Goal: Obtain resource: Download file/media

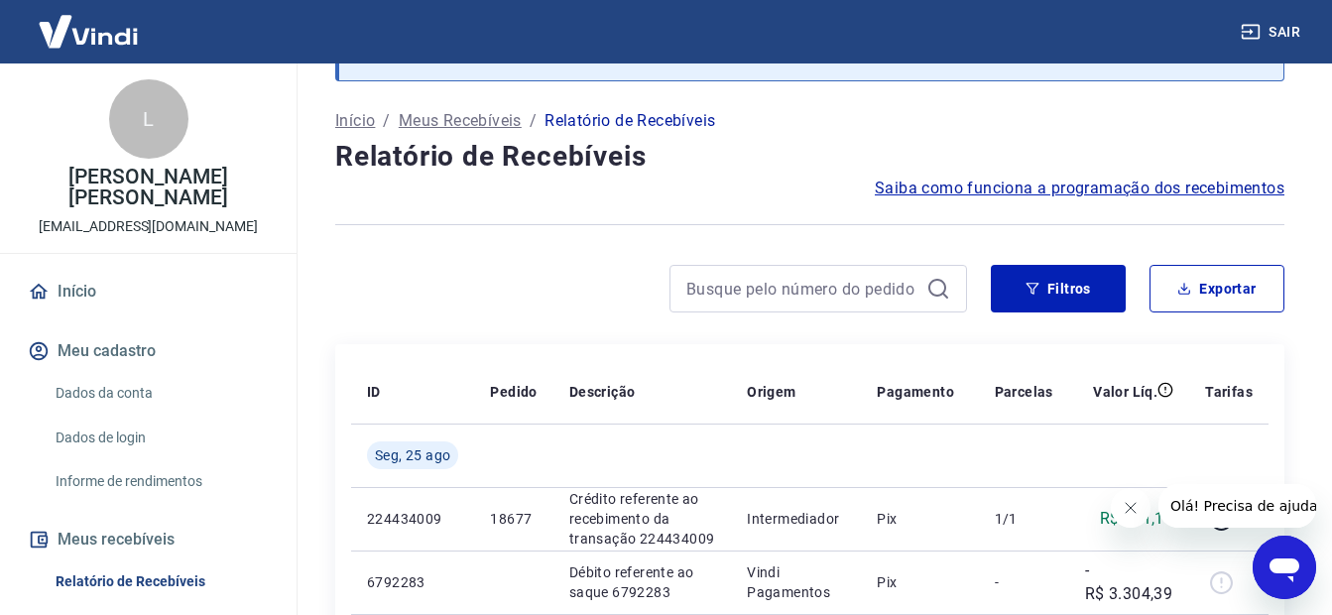
scroll to position [99, 0]
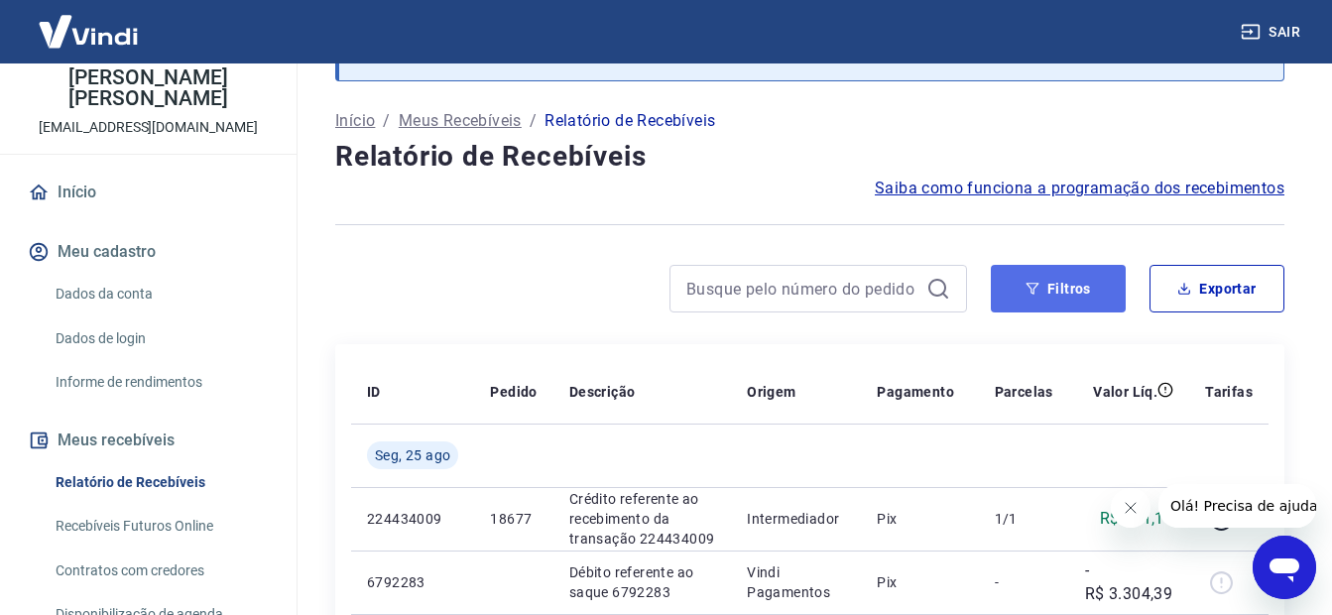
click at [1082, 284] on button "Filtros" at bounding box center [1058, 289] width 135 height 48
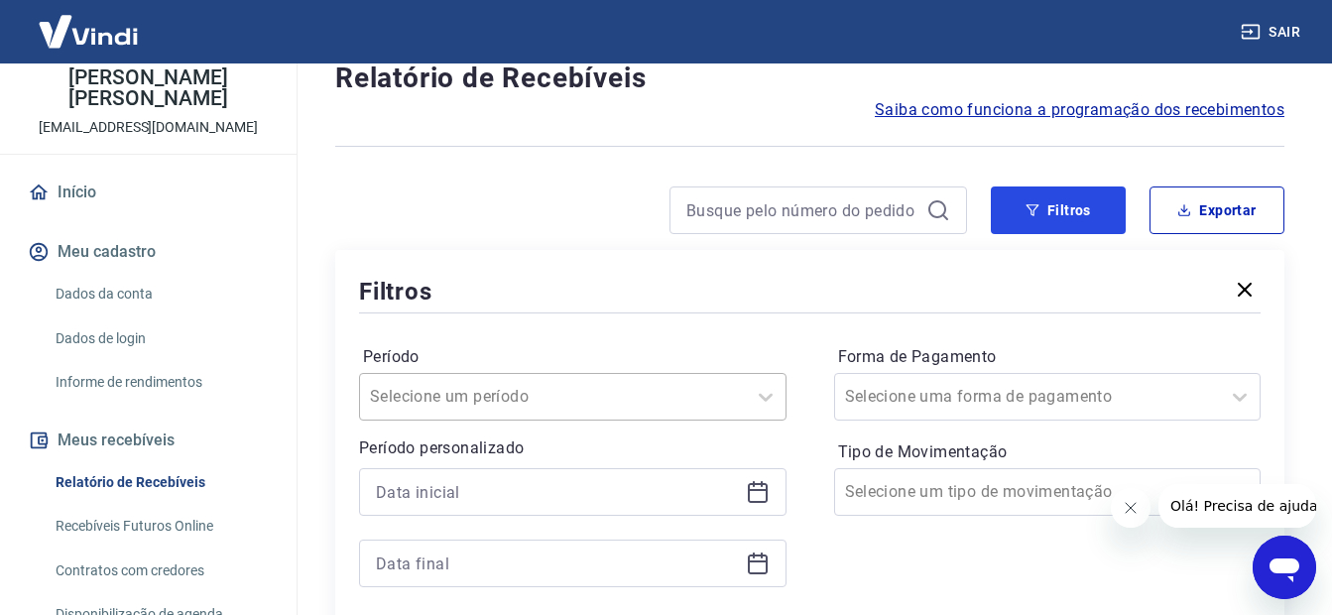
scroll to position [198, 0]
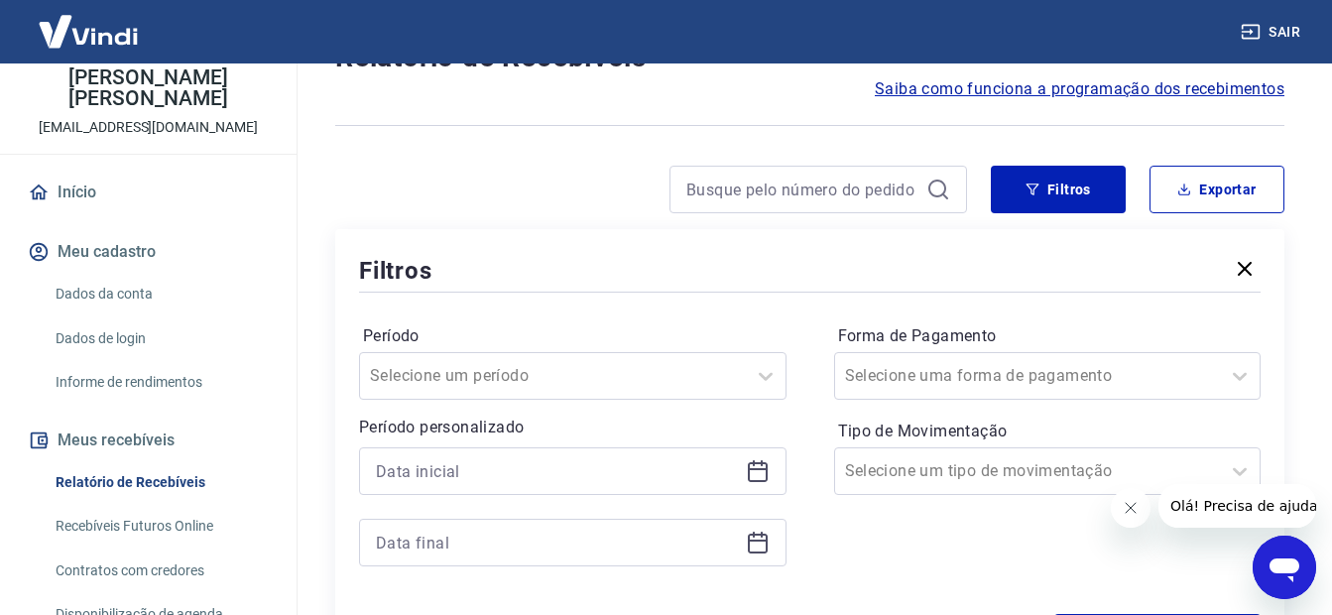
click at [760, 474] on icon at bounding box center [758, 471] width 24 height 24
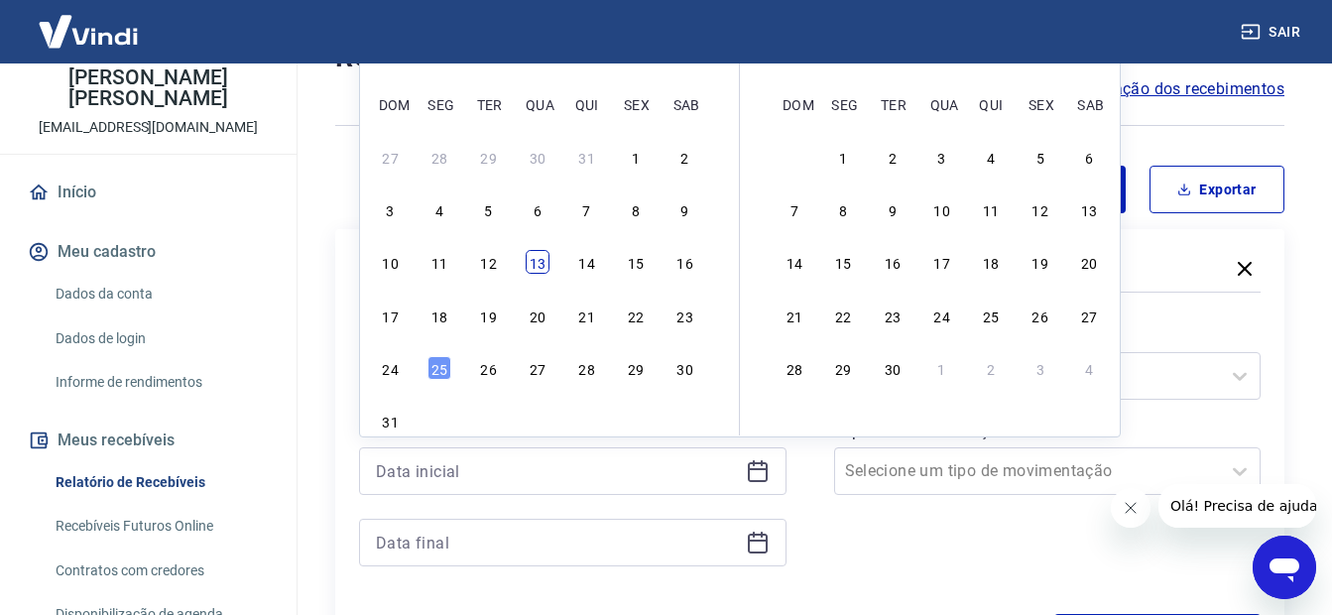
click at [542, 265] on div "13" at bounding box center [538, 262] width 24 height 24
click at [542, 265] on div "Filtros" at bounding box center [810, 270] width 902 height 35
type input "[DATE]"
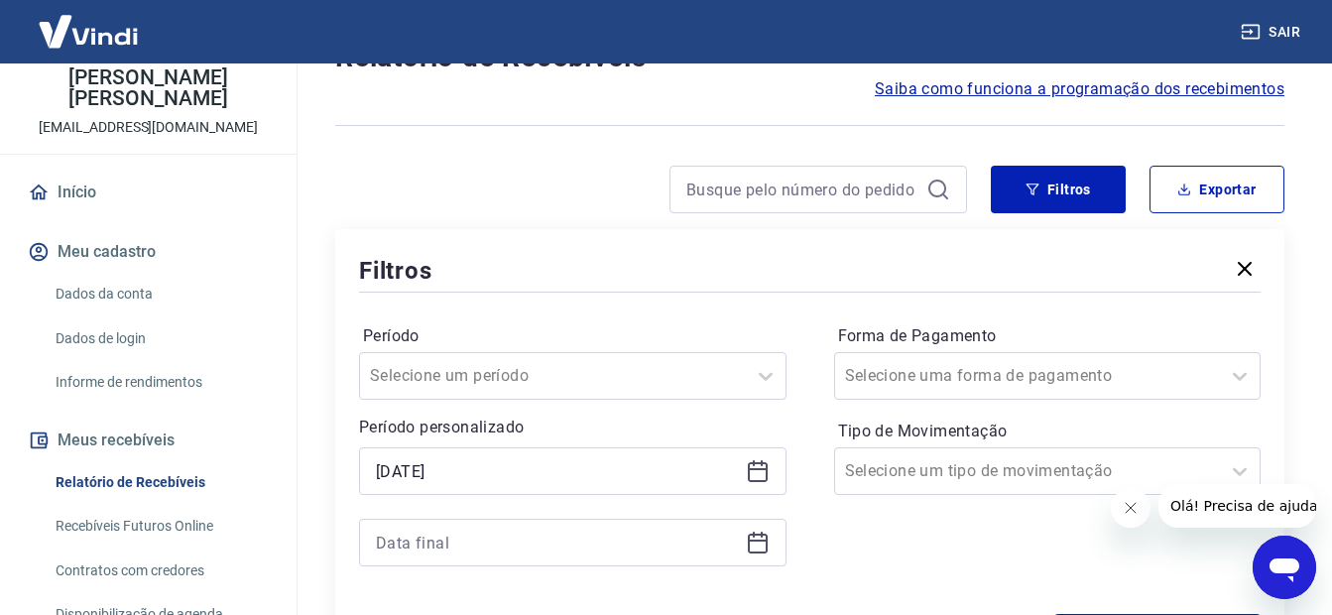
click at [755, 547] on icon at bounding box center [758, 543] width 24 height 24
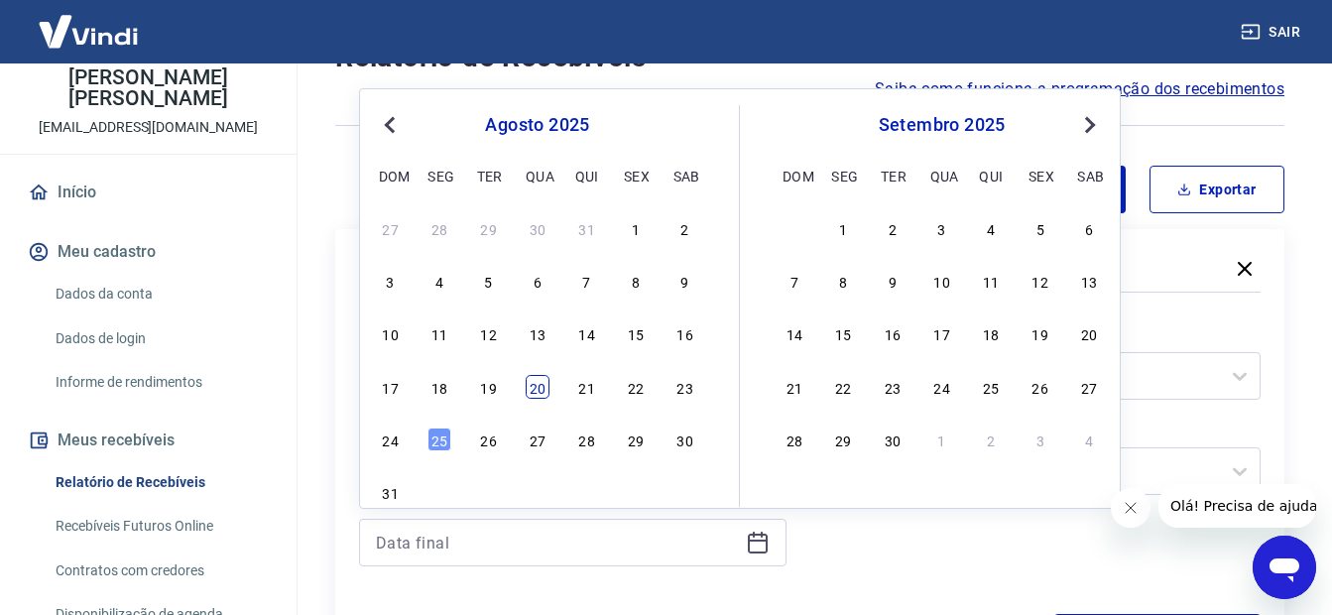
click at [538, 381] on div "20" at bounding box center [538, 387] width 24 height 24
click at [538, 381] on div "Selecione um período" at bounding box center [572, 376] width 427 height 48
type input "[DATE]"
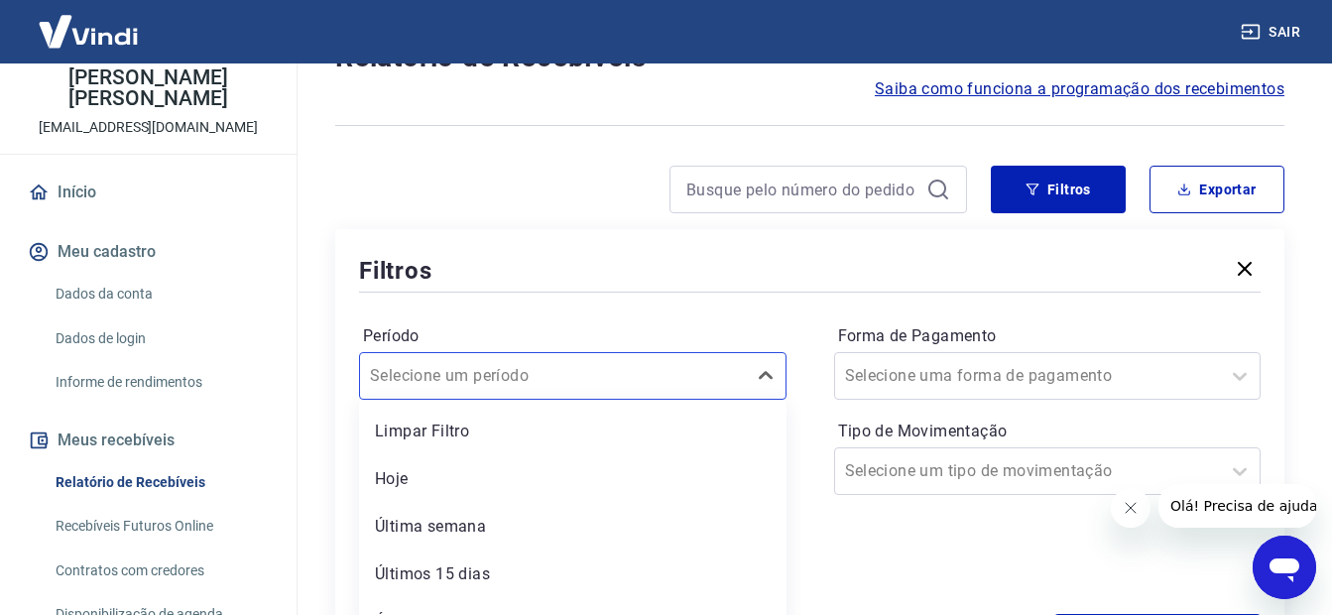
scroll to position [281, 0]
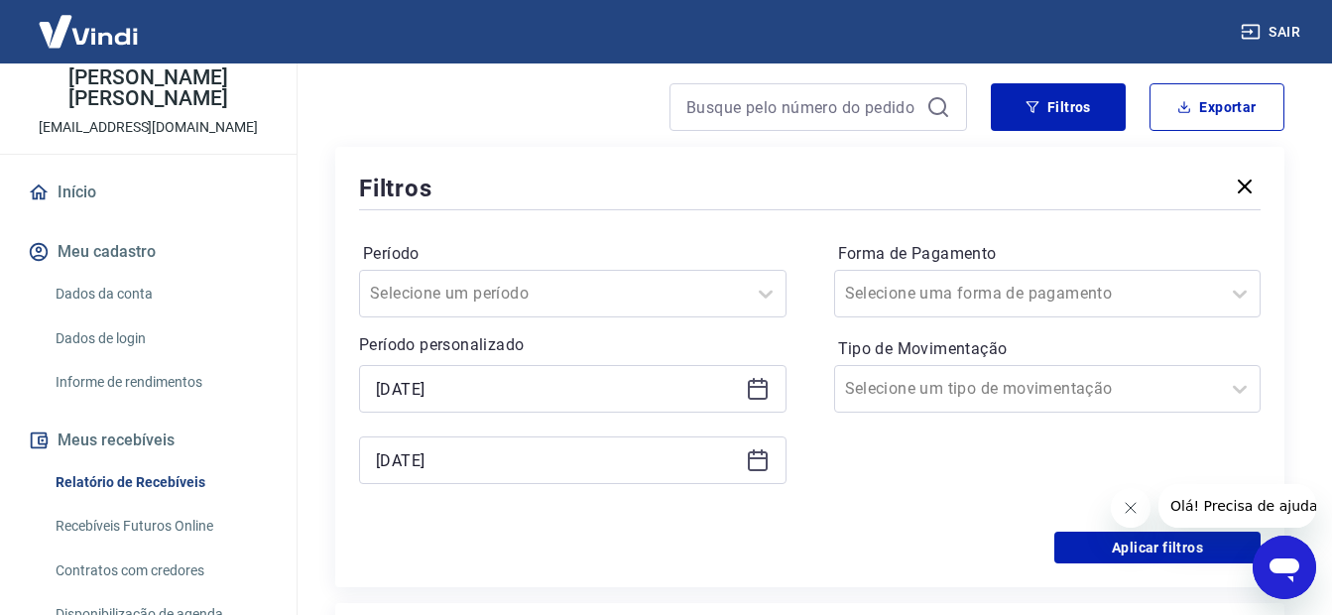
click at [849, 461] on div "Forma de Pagamento Selecione uma forma de pagamento Tipo de Movimentação Seleci…" at bounding box center [1047, 373] width 427 height 270
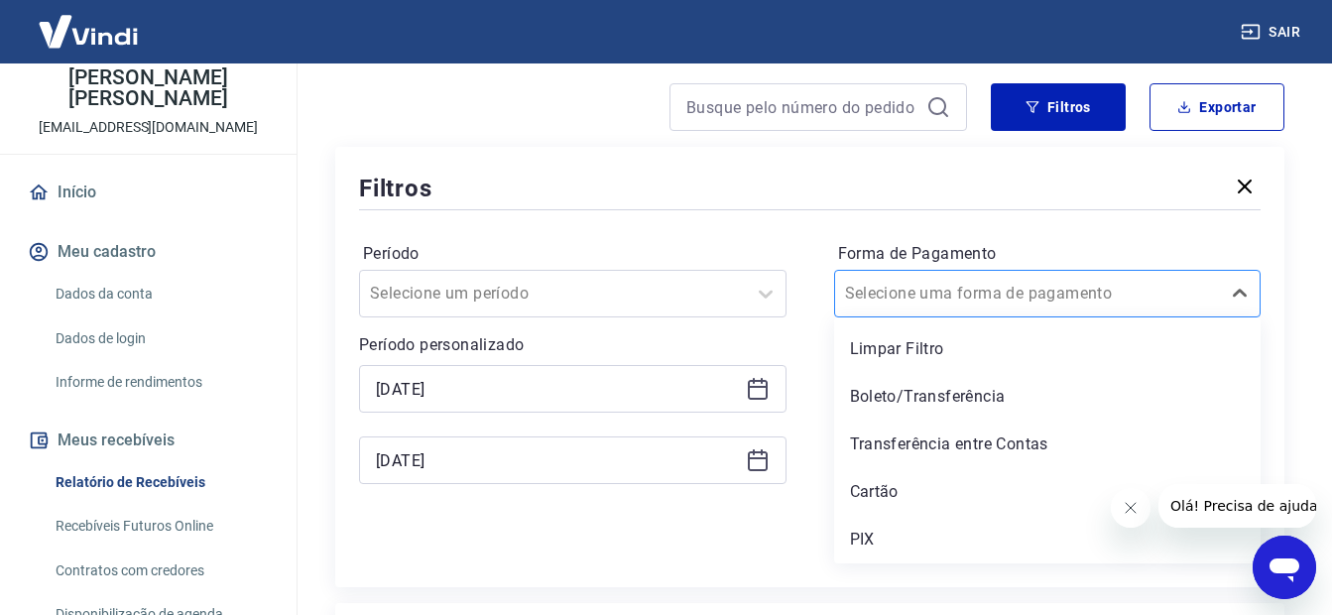
click at [985, 288] on input "Forma de Pagamento" at bounding box center [945, 294] width 200 height 24
click at [904, 495] on div "Cartão" at bounding box center [1047, 492] width 427 height 40
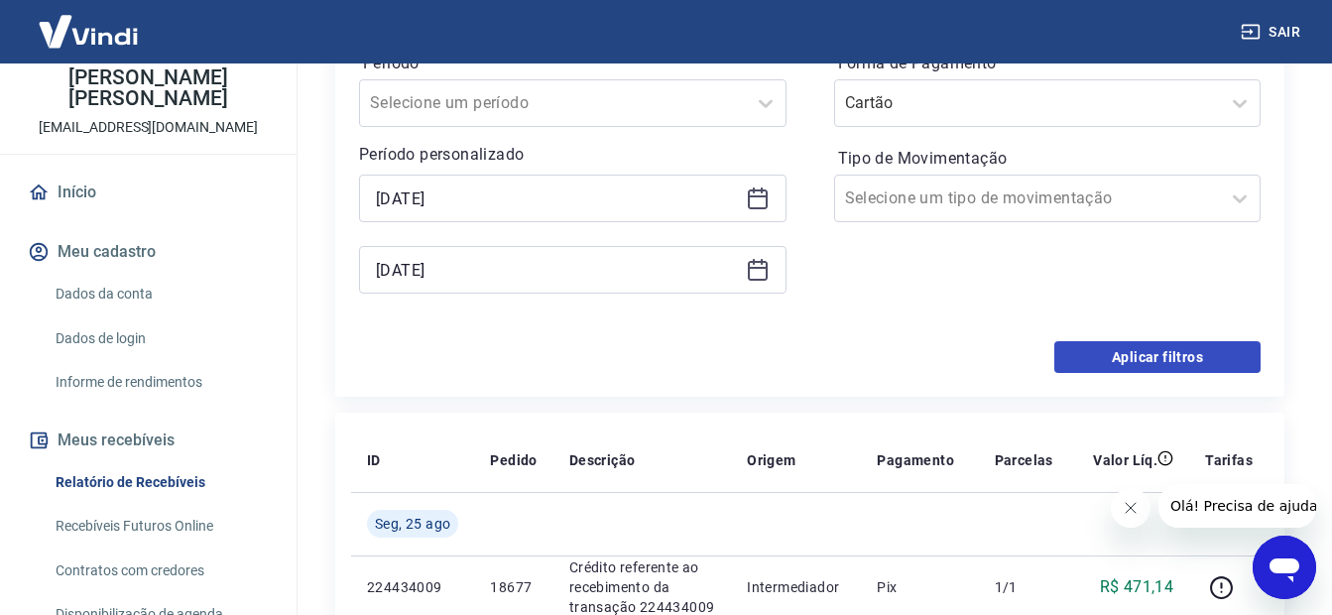
scroll to position [479, 0]
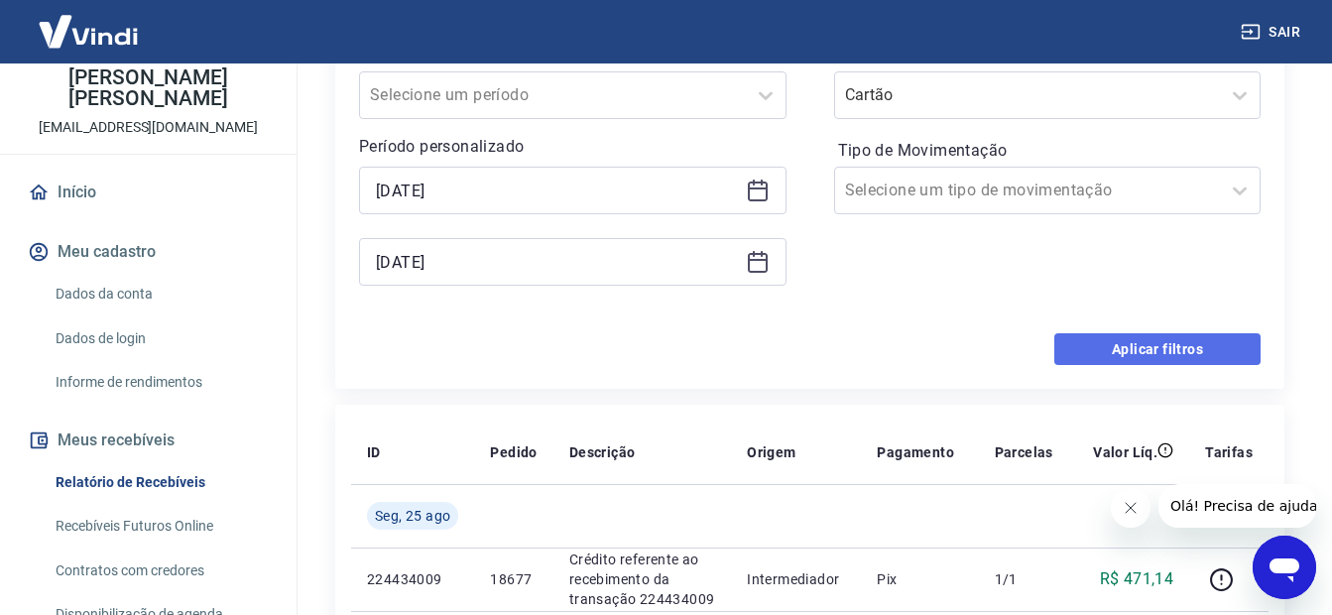
click at [1080, 337] on button "Aplicar filtros" at bounding box center [1157, 349] width 206 height 32
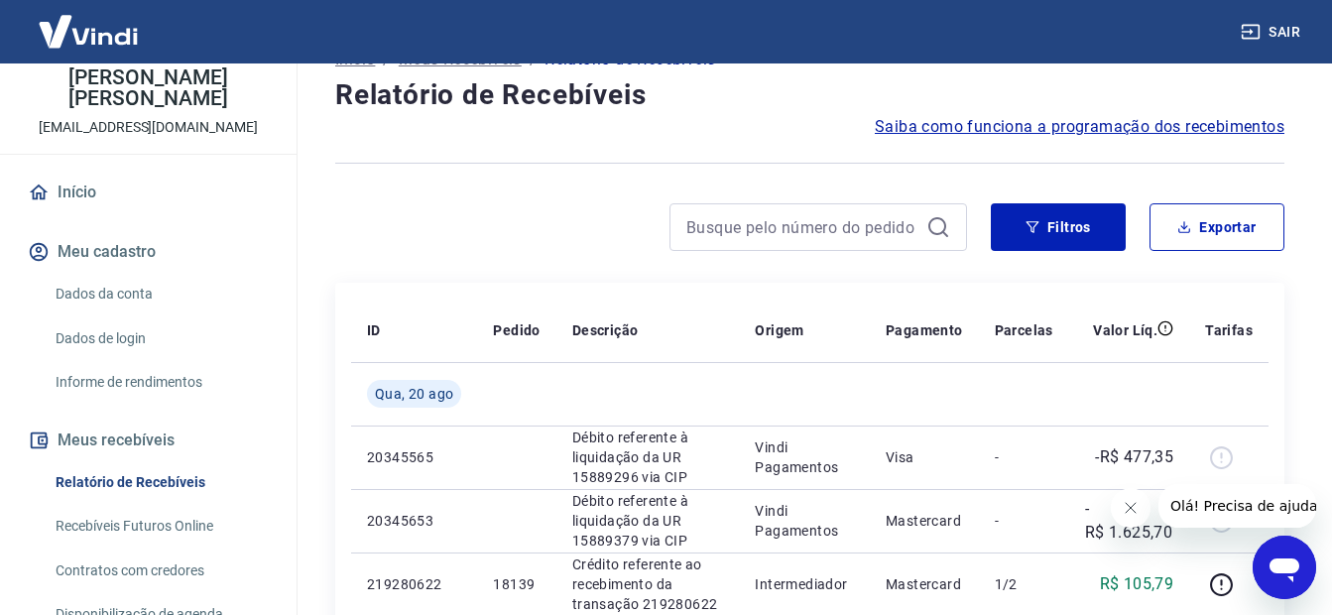
scroll to position [48, 0]
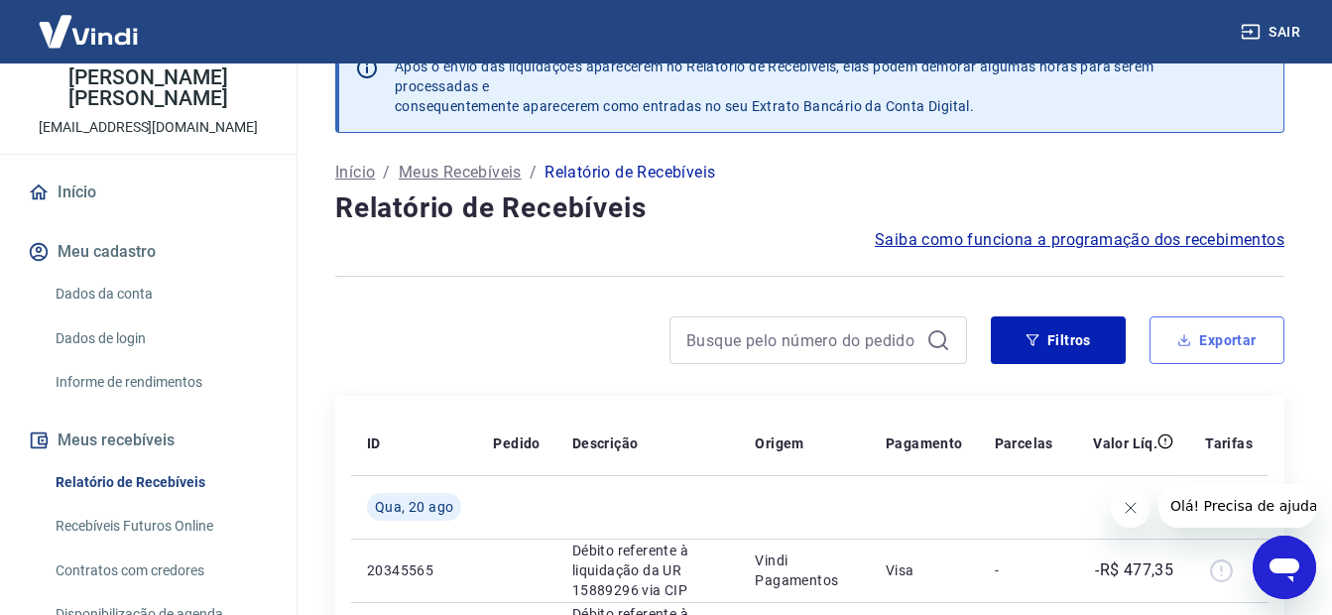
click at [1206, 343] on button "Exportar" at bounding box center [1217, 340] width 135 height 48
type input "[DATE]"
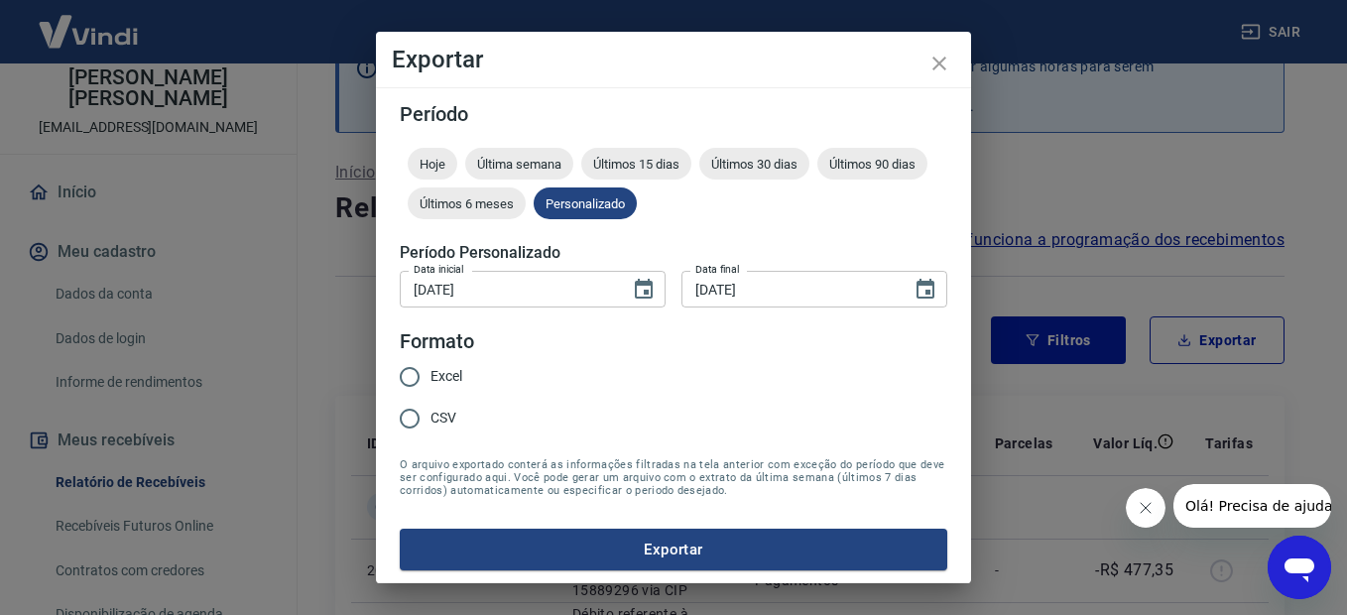
click at [403, 377] on input "Excel" at bounding box center [410, 377] width 42 height 42
radio input "true"
click at [610, 551] on button "Exportar" at bounding box center [674, 550] width 548 height 42
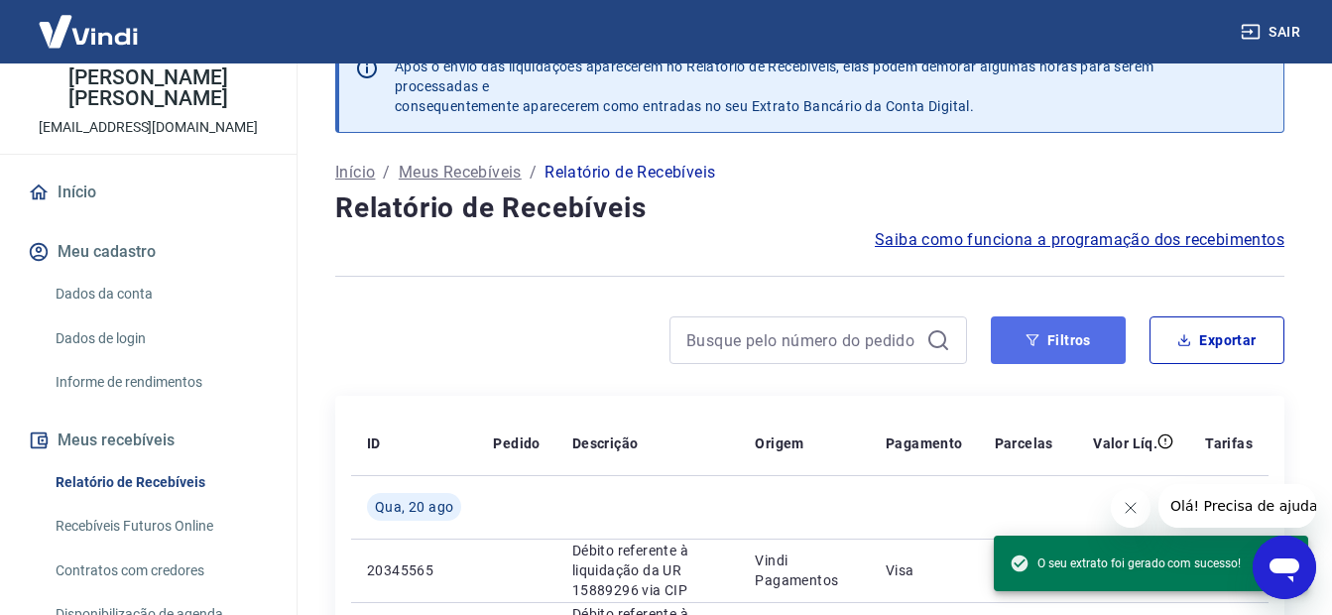
click at [1018, 333] on button "Filtros" at bounding box center [1058, 340] width 135 height 48
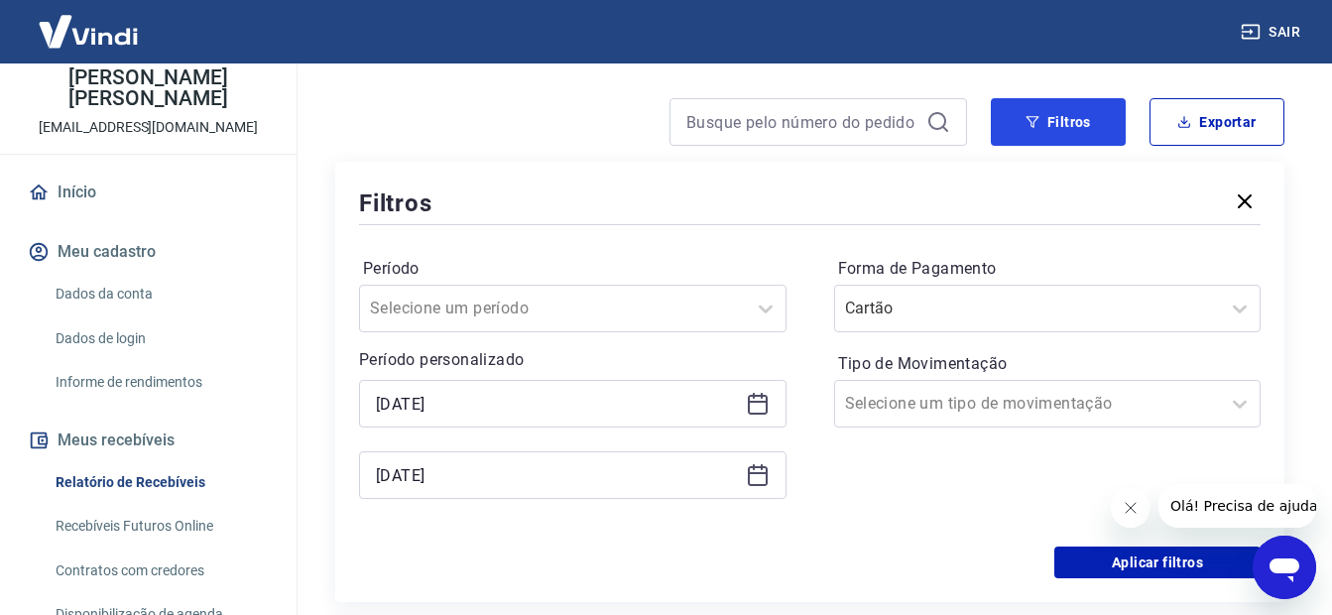
scroll to position [345, 0]
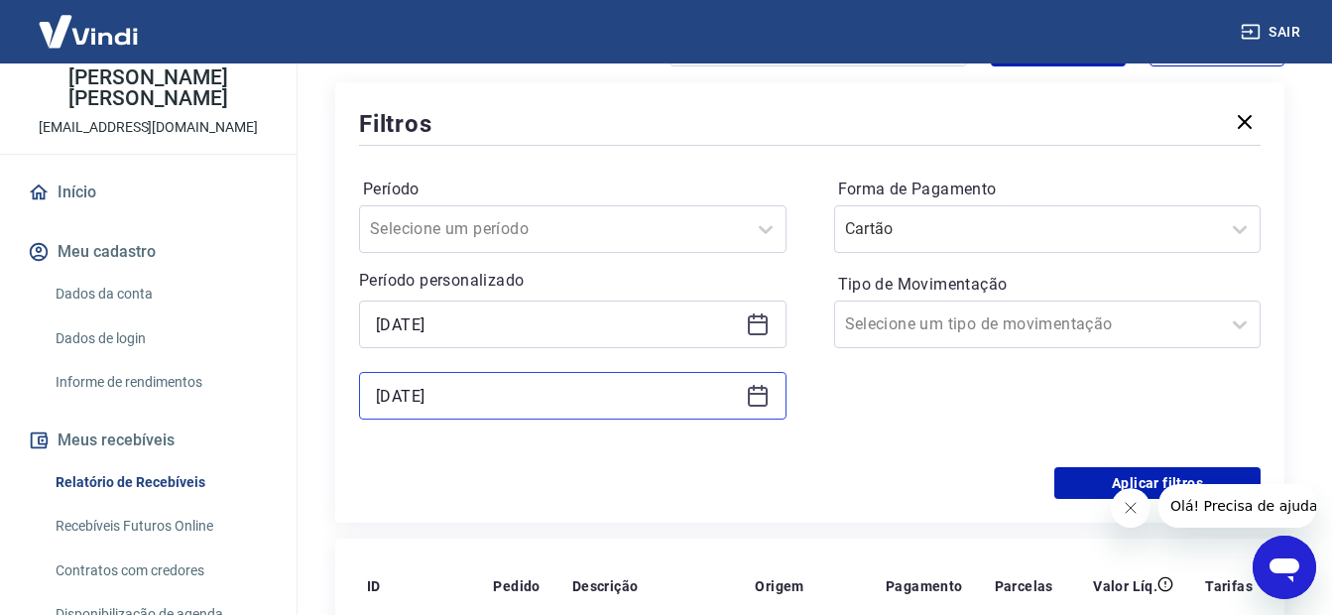
click at [554, 396] on input "[DATE]" at bounding box center [557, 396] width 362 height 30
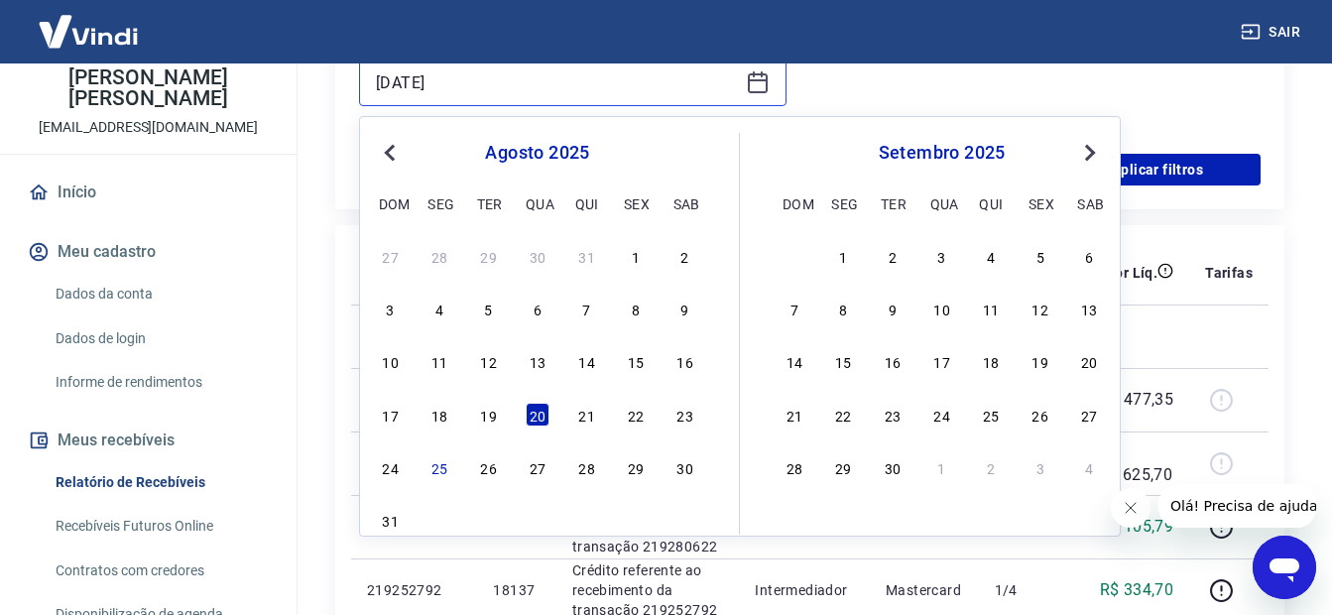
scroll to position [742, 0]
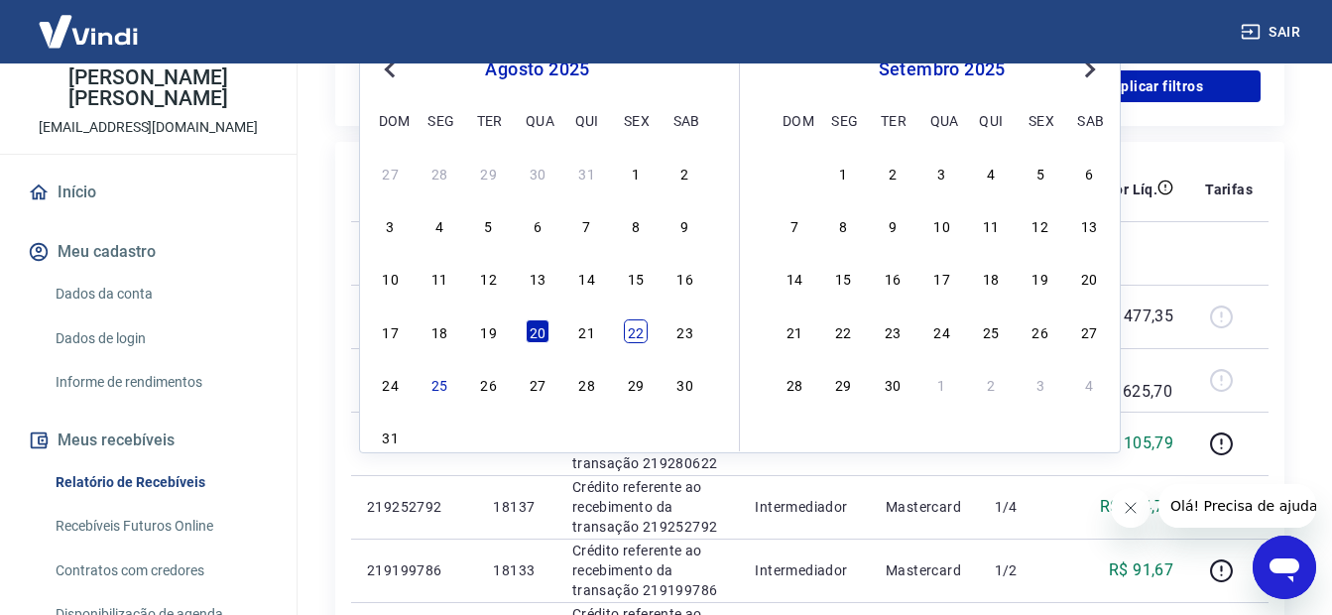
click at [630, 340] on div "22" at bounding box center [636, 331] width 24 height 24
type input "[DATE]"
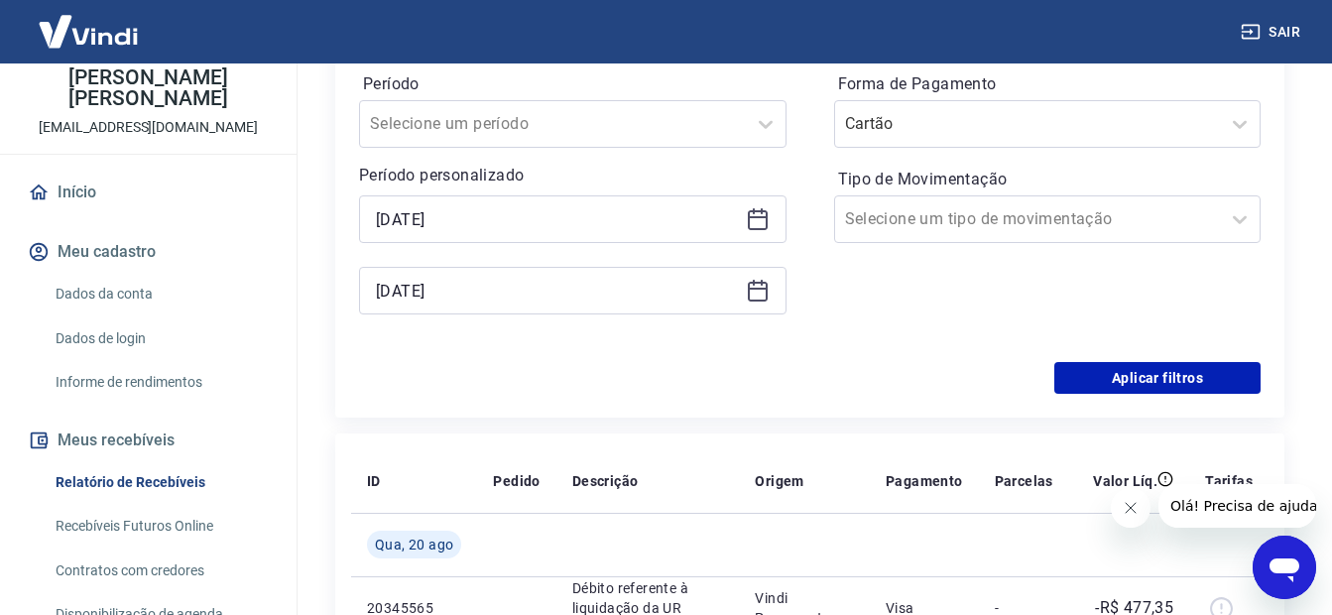
scroll to position [444, 0]
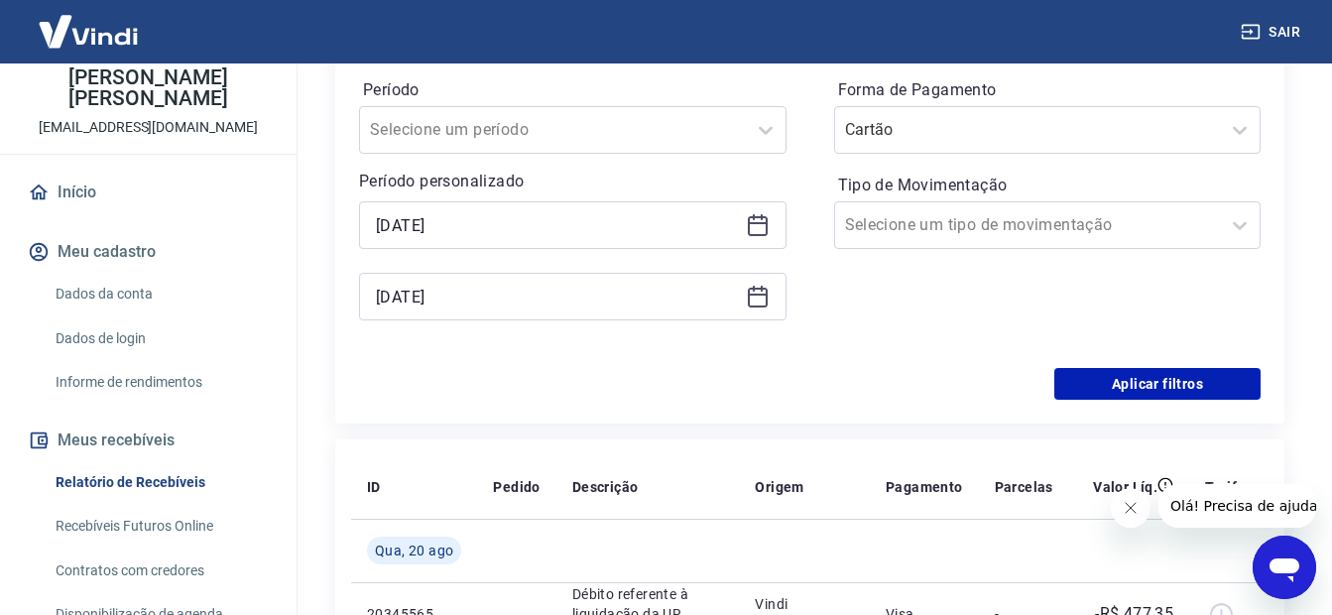
click at [768, 226] on icon at bounding box center [758, 225] width 24 height 24
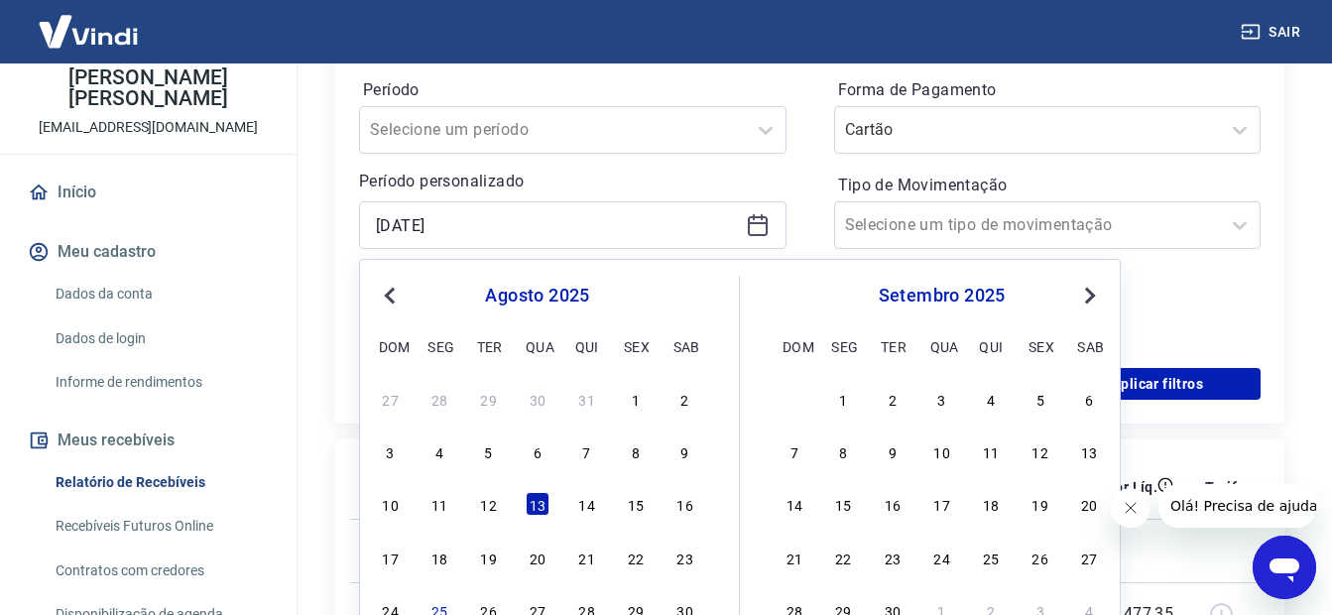
click at [573, 560] on div "17 18 19 20 21 22 23" at bounding box center [537, 557] width 323 height 29
click at [579, 560] on div "21" at bounding box center [587, 558] width 24 height 24
click at [579, 560] on td at bounding box center [647, 550] width 183 height 63
type input "[DATE]"
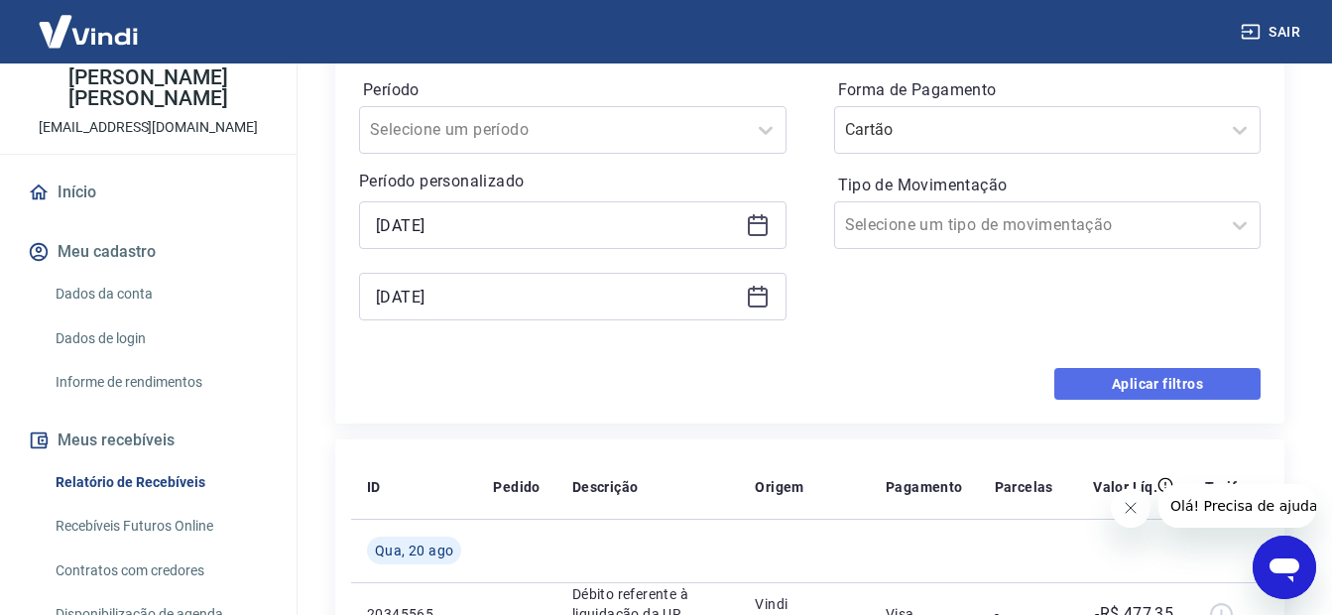
click at [1142, 374] on button "Aplicar filtros" at bounding box center [1157, 384] width 206 height 32
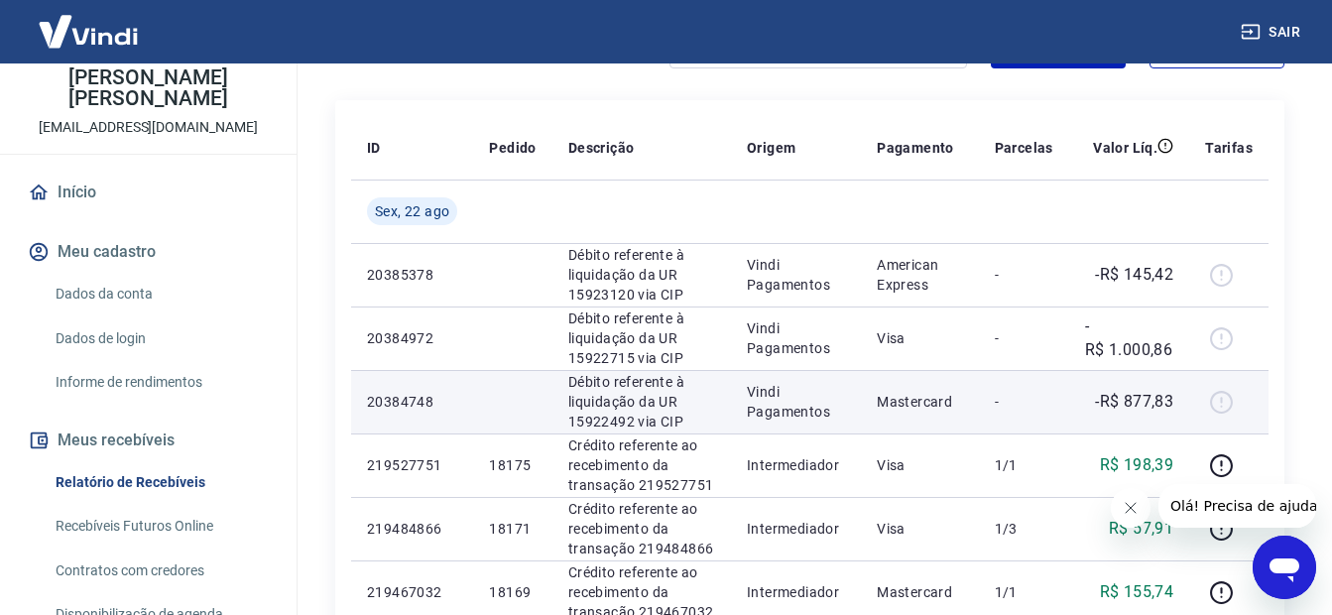
scroll to position [143, 0]
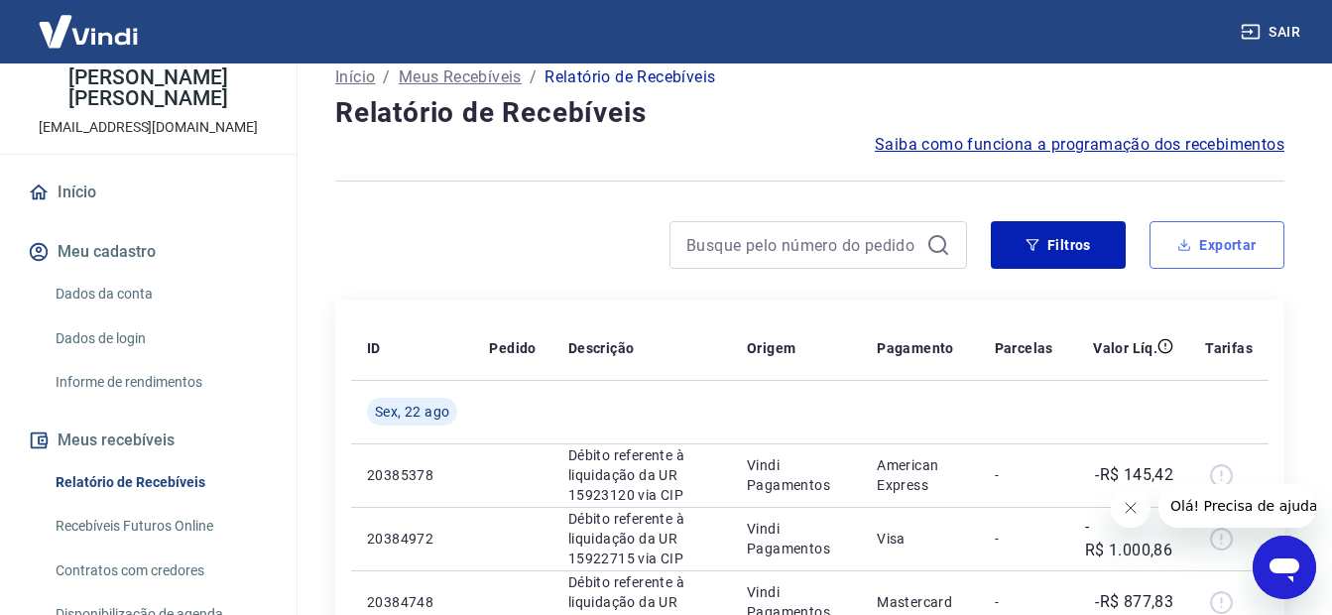
click at [1182, 243] on icon "button" at bounding box center [1184, 245] width 14 height 14
type input "[DATE]"
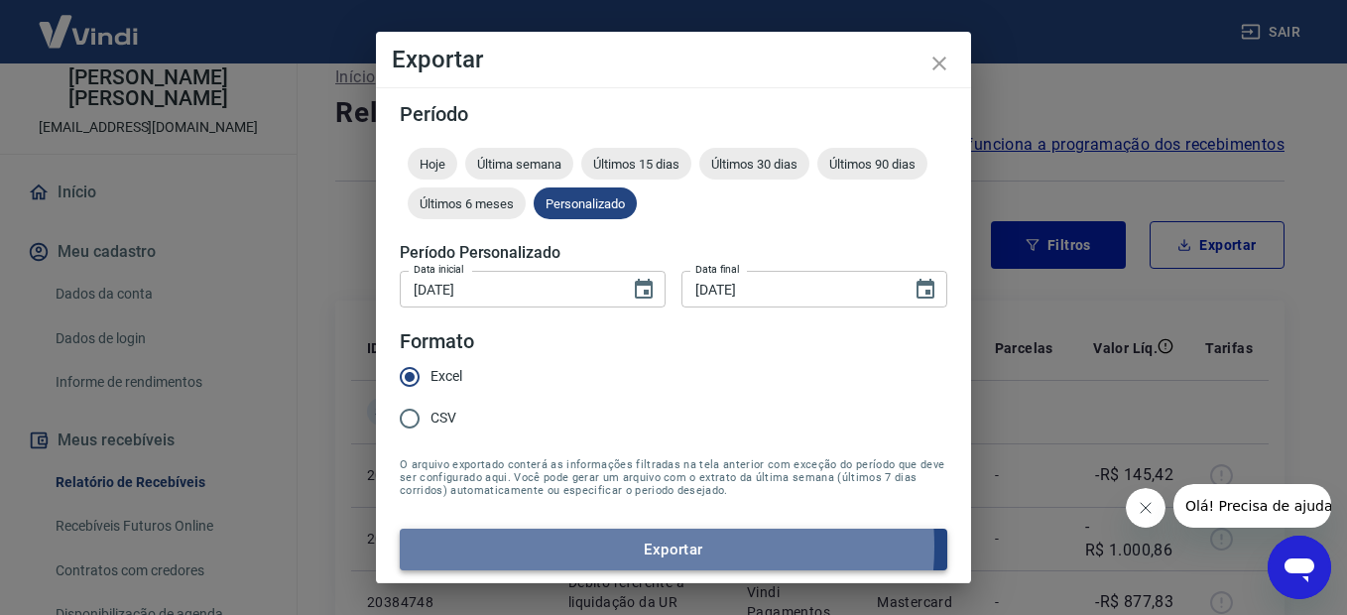
click at [645, 547] on button "Exportar" at bounding box center [674, 550] width 548 height 42
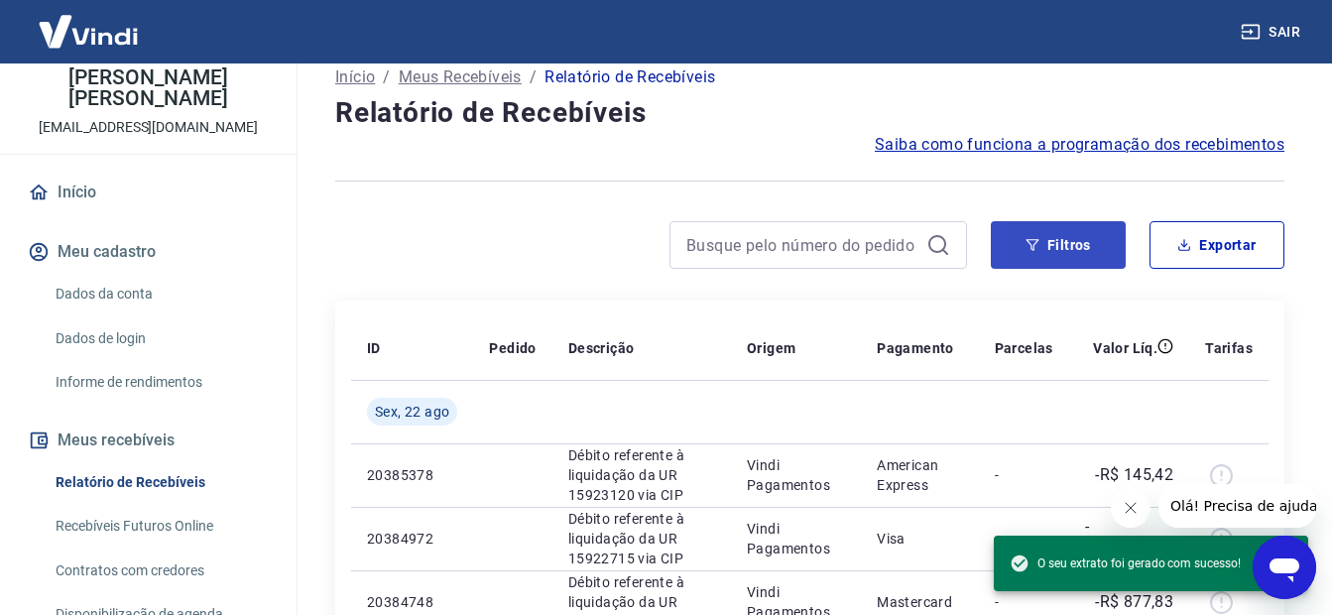
drag, startPoint x: 965, startPoint y: 167, endPoint x: 1002, endPoint y: 253, distance: 93.8
click at [965, 167] on div at bounding box center [809, 181] width 949 height 49
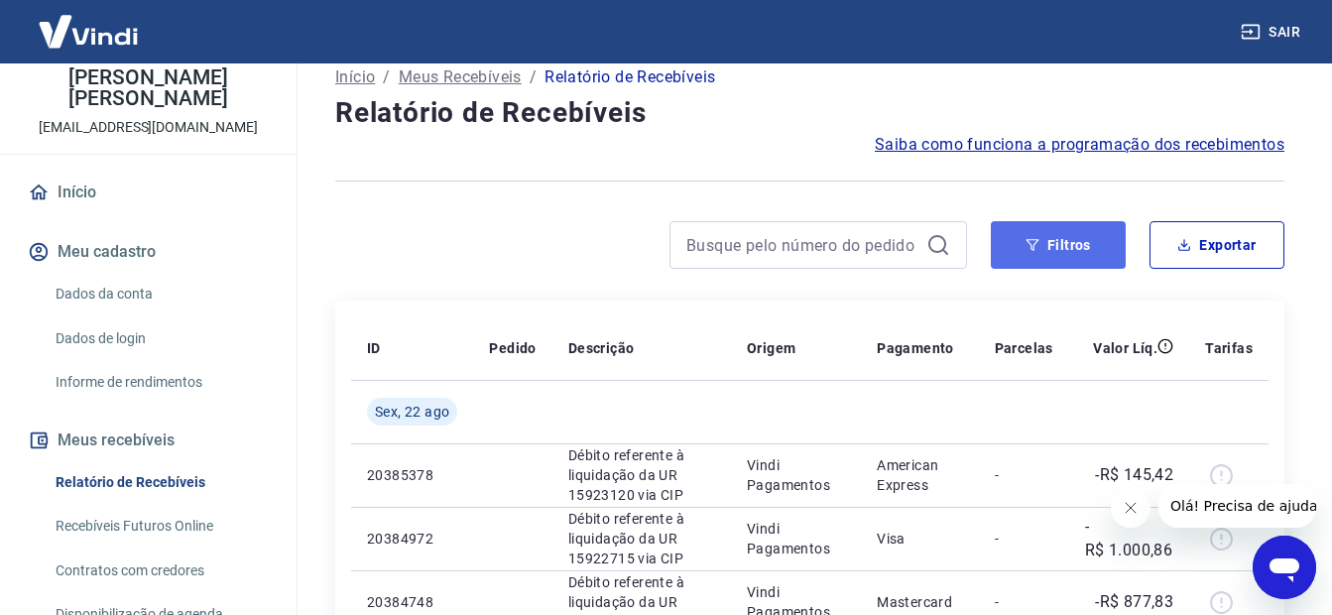
click at [1008, 252] on button "Filtros" at bounding box center [1058, 245] width 135 height 48
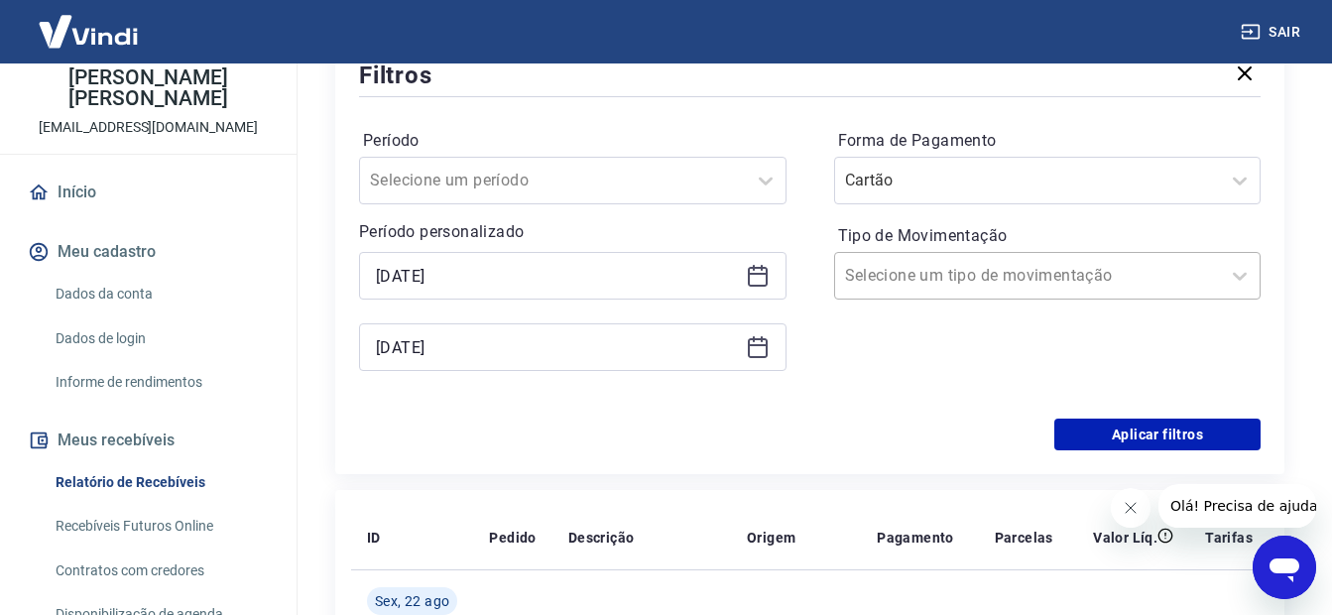
scroll to position [440, 0]
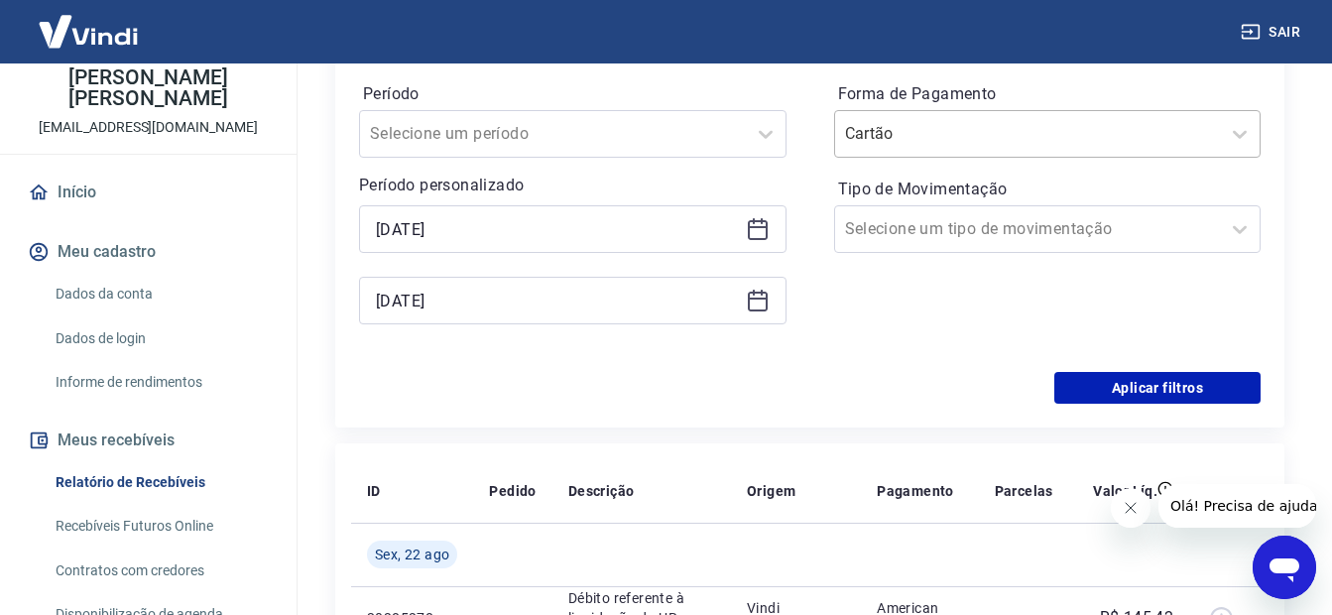
click at [954, 126] on input "Forma de Pagamento" at bounding box center [945, 134] width 200 height 24
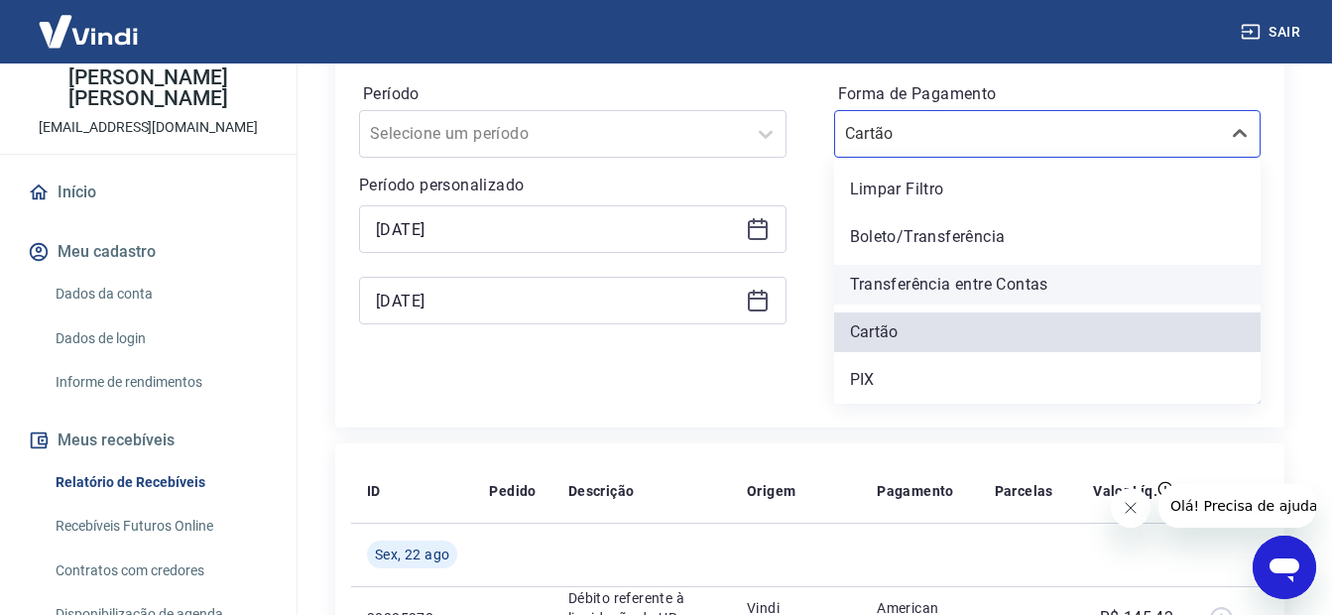
click at [954, 284] on div "Transferência entre Contas" at bounding box center [1047, 285] width 427 height 40
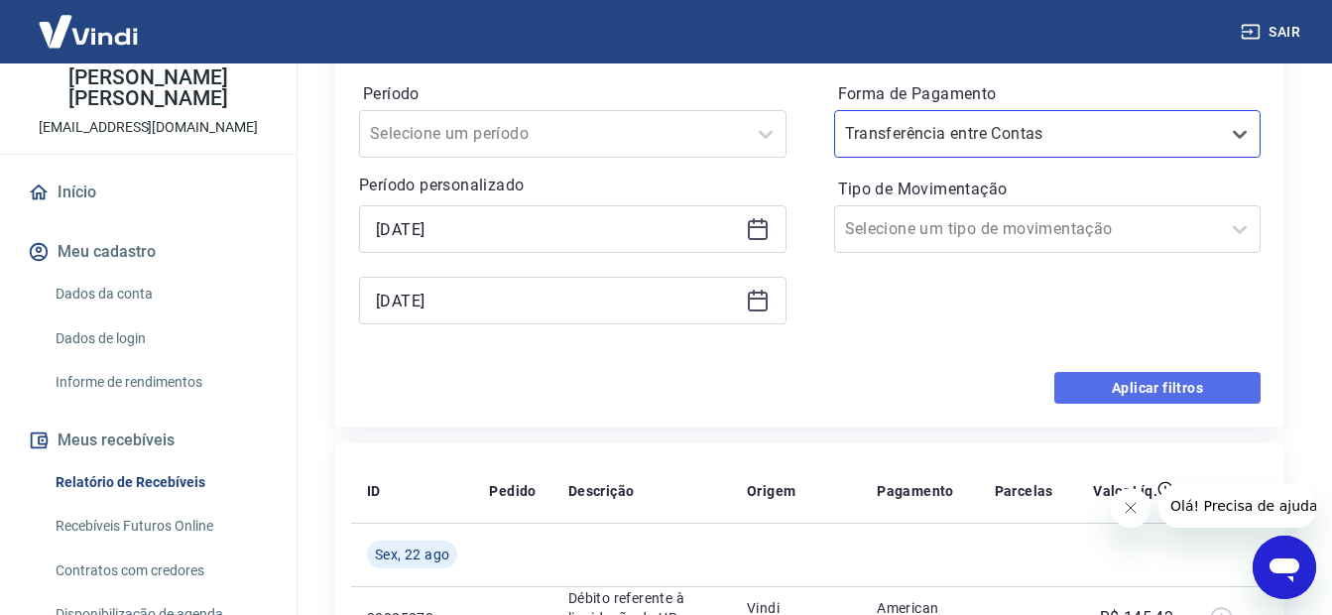
click at [1125, 389] on button "Aplicar filtros" at bounding box center [1157, 388] width 206 height 32
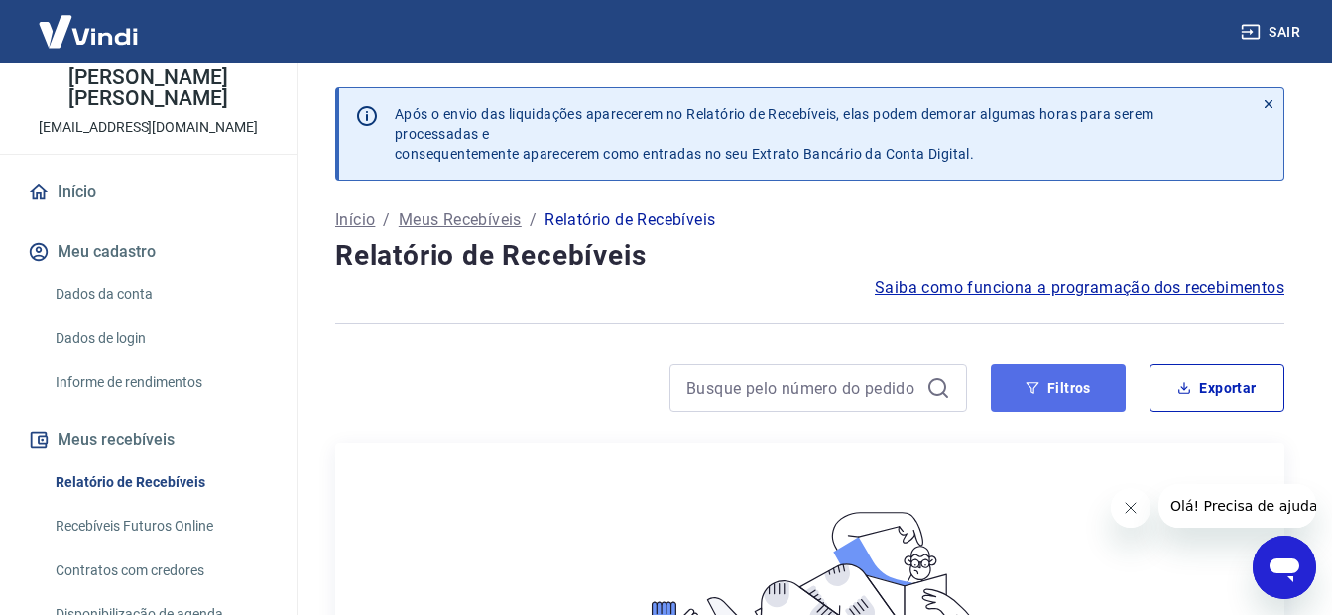
click at [1102, 380] on button "Filtros" at bounding box center [1058, 388] width 135 height 48
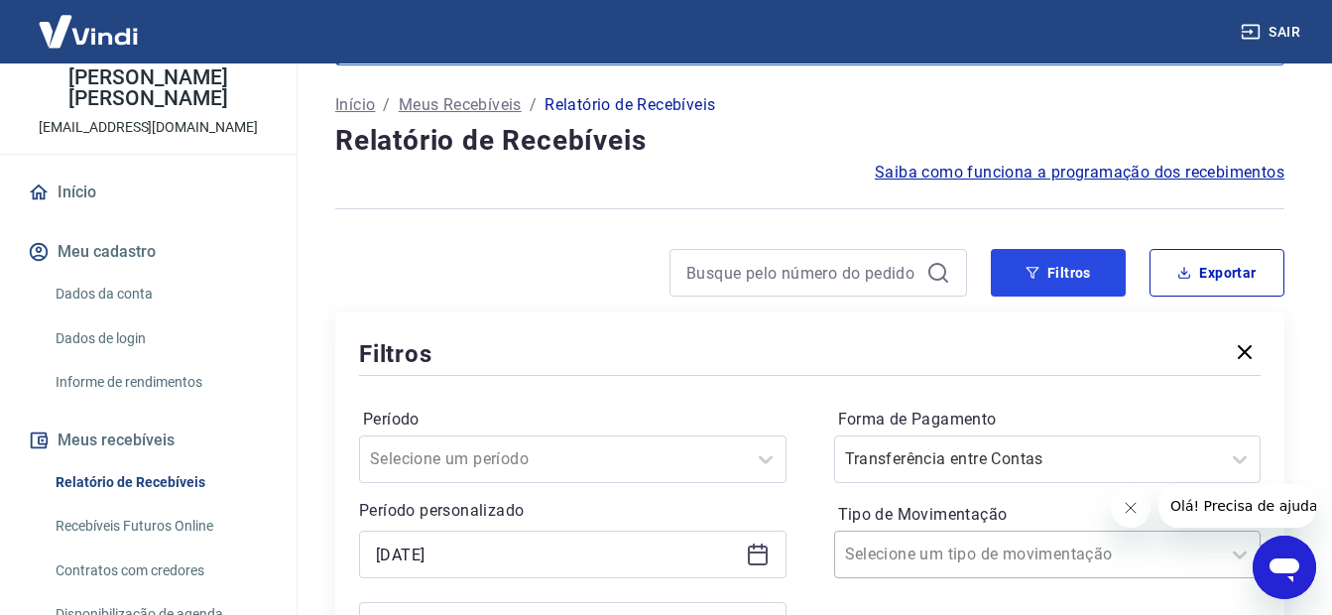
scroll to position [298, 0]
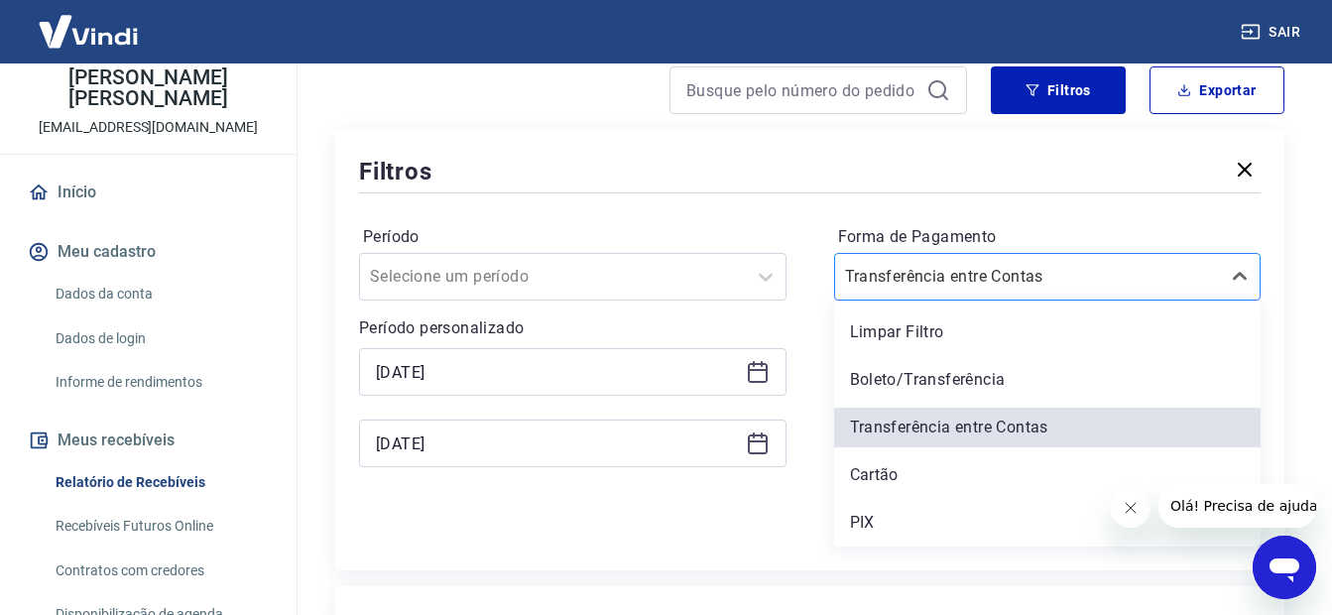
click at [957, 267] on input "Forma de Pagamento" at bounding box center [945, 277] width 200 height 24
click at [926, 381] on div "Boleto/Transferência" at bounding box center [1047, 380] width 427 height 40
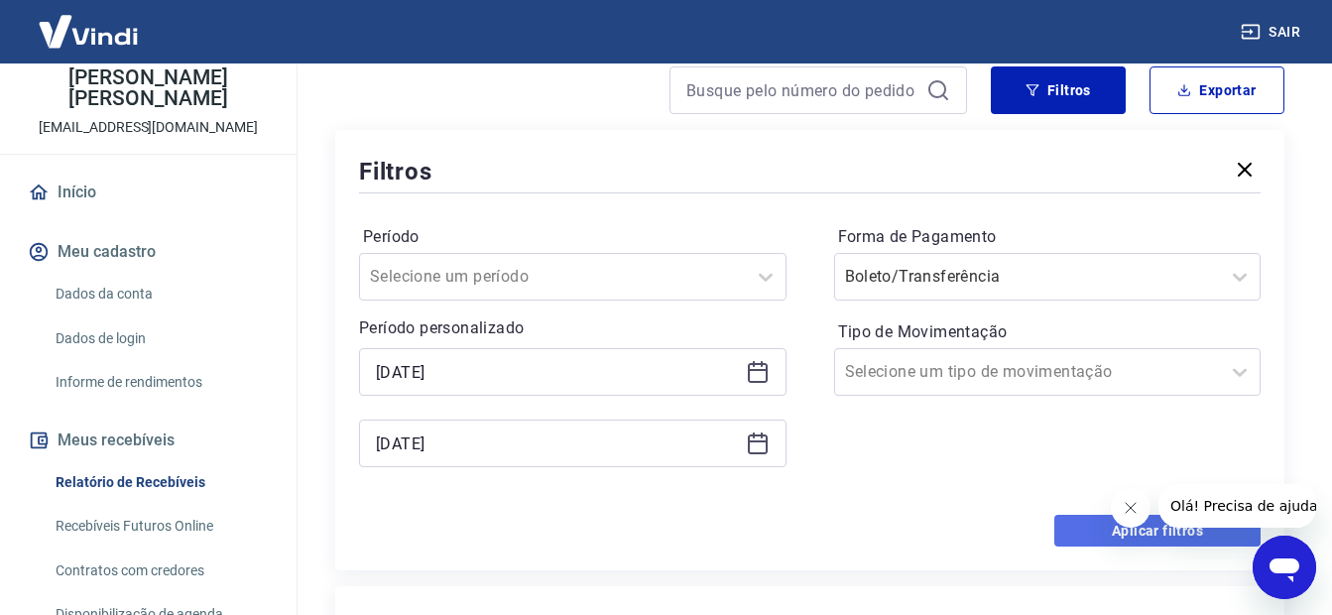
click at [1062, 530] on button "Aplicar filtros" at bounding box center [1157, 531] width 206 height 32
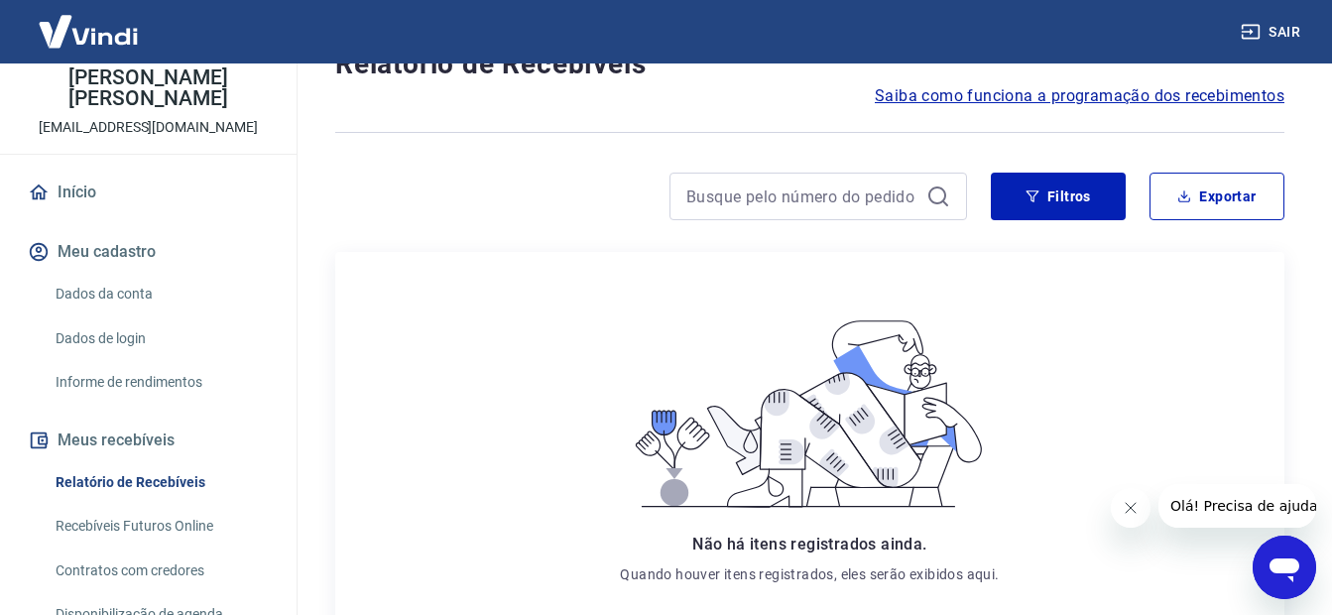
scroll to position [189, 0]
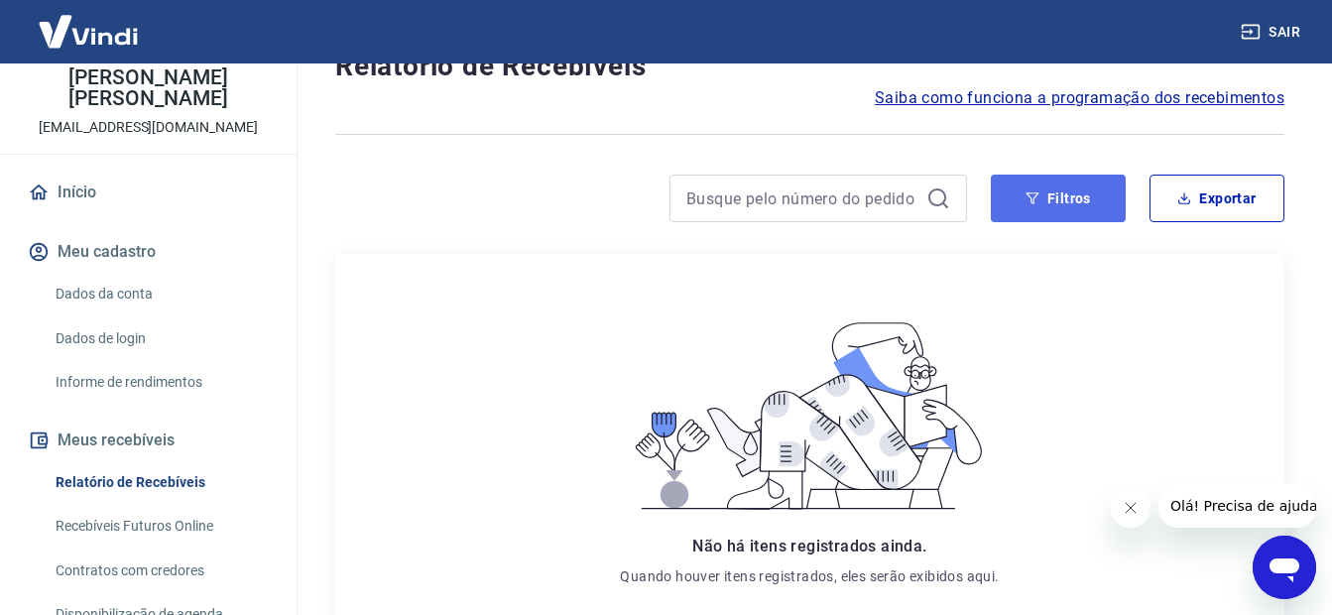
click at [1022, 202] on button "Filtros" at bounding box center [1058, 199] width 135 height 48
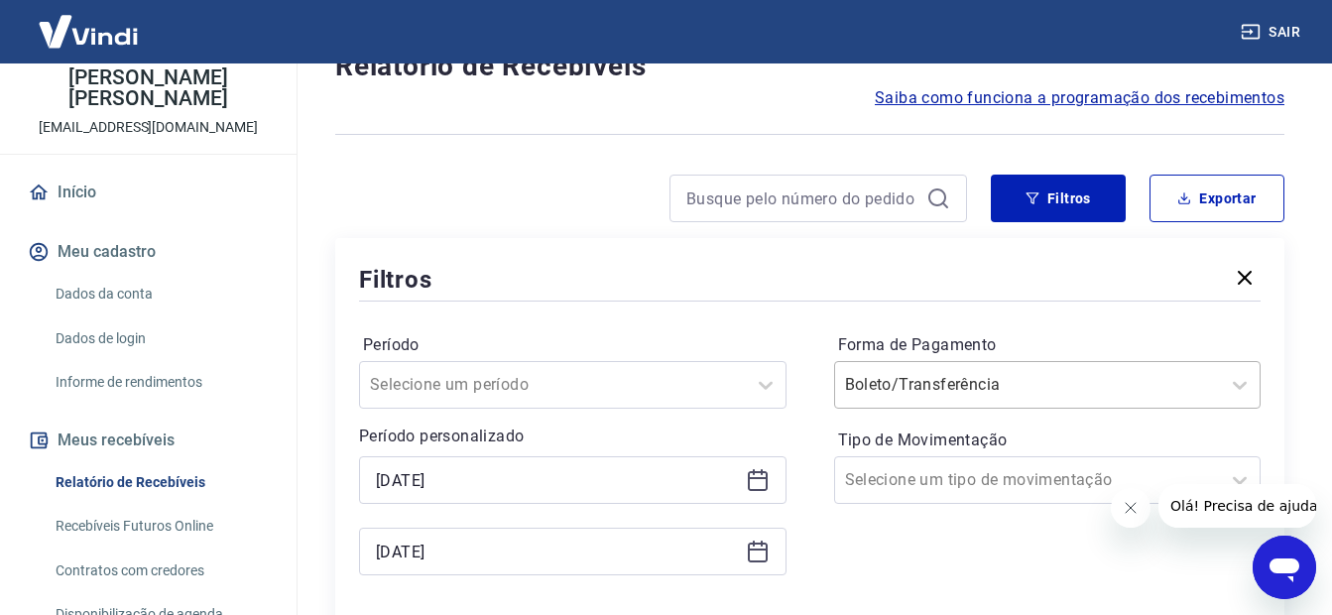
click at [987, 386] on div "Boleto/Transferência" at bounding box center [1047, 385] width 427 height 48
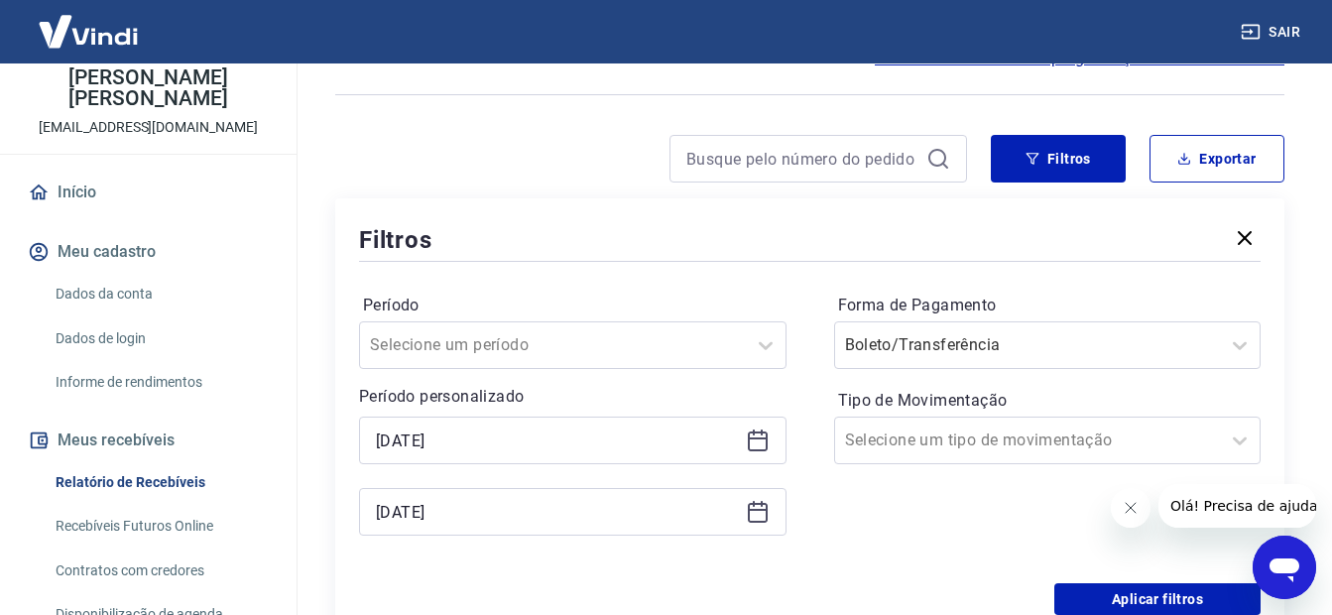
click at [699, 136] on div at bounding box center [819, 159] width 298 height 48
